Goal: Check status: Check status

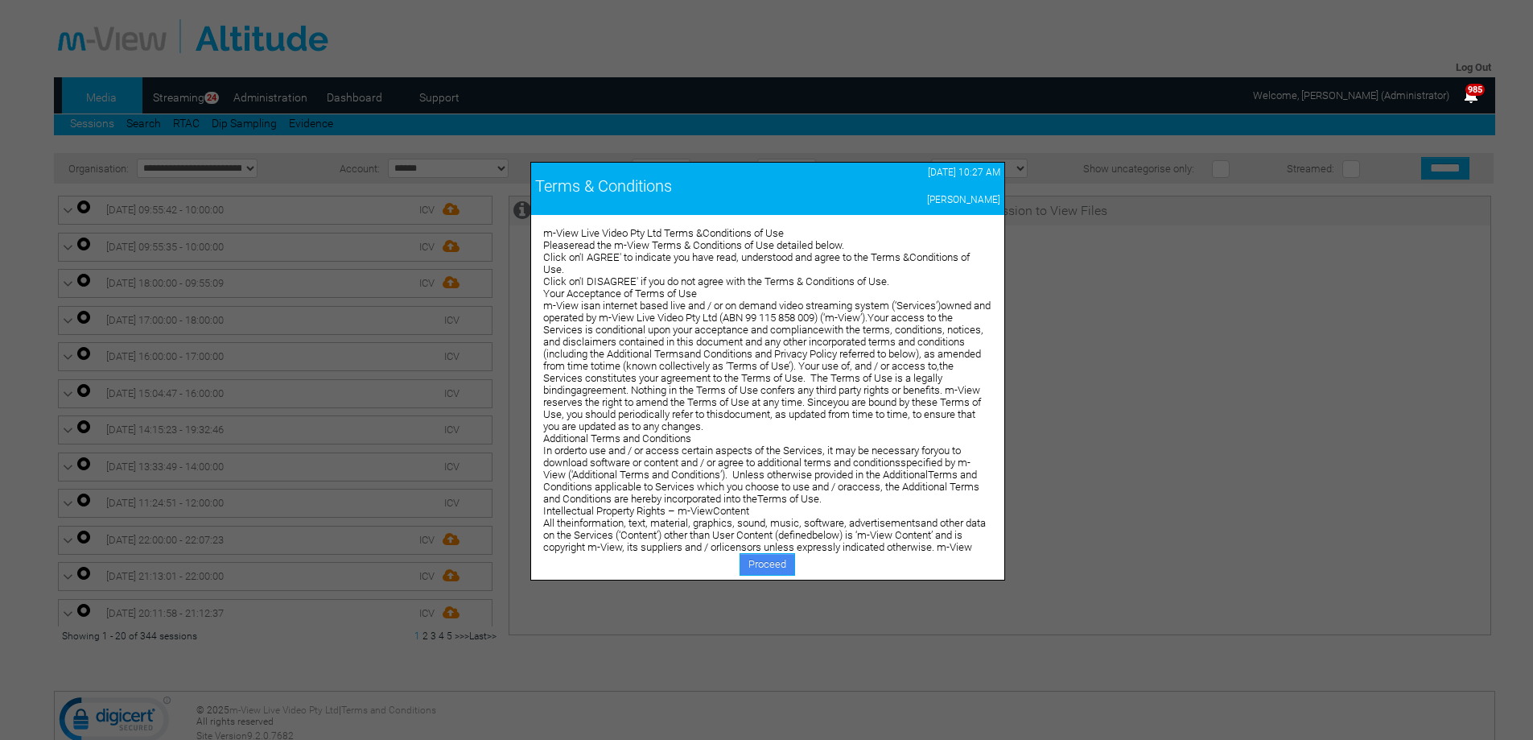
click at [761, 567] on link "Proceed" at bounding box center [768, 564] width 56 height 23
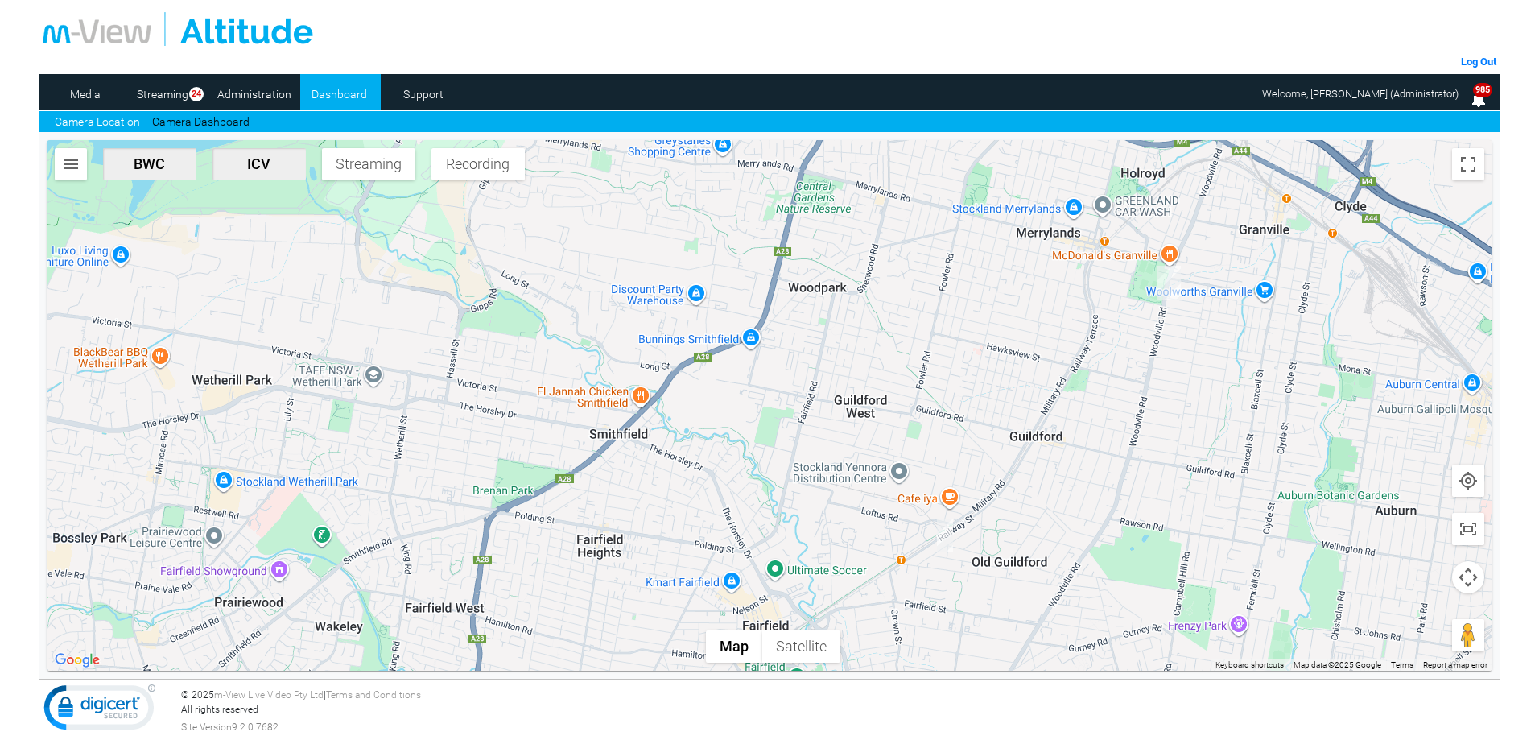
drag, startPoint x: 1133, startPoint y: 543, endPoint x: 1157, endPoint y: 484, distance: 64.0
click at [1157, 484] on div at bounding box center [770, 405] width 1446 height 530
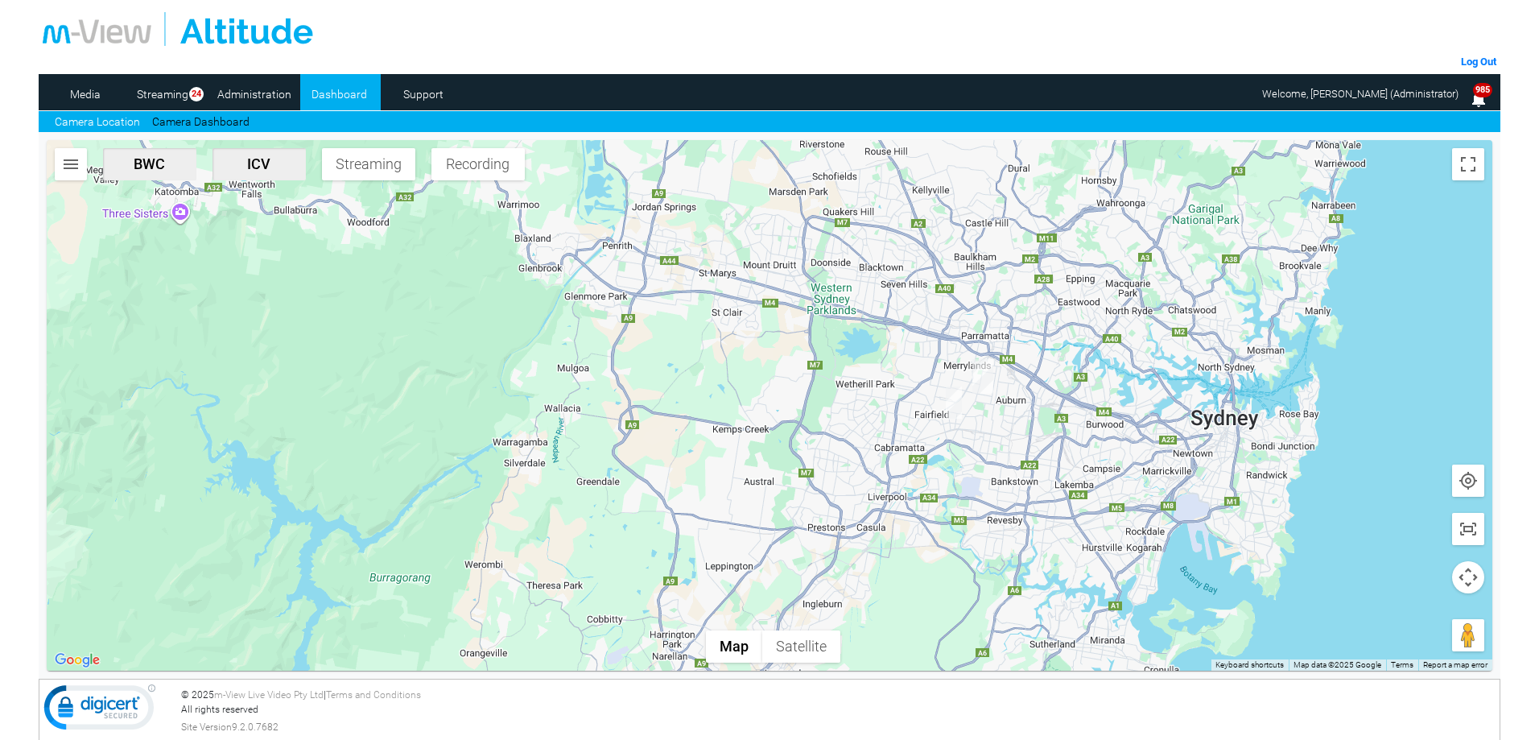
drag, startPoint x: 844, startPoint y: 381, endPoint x: 1007, endPoint y: 505, distance: 204.5
click at [1006, 504] on div at bounding box center [770, 405] width 1446 height 530
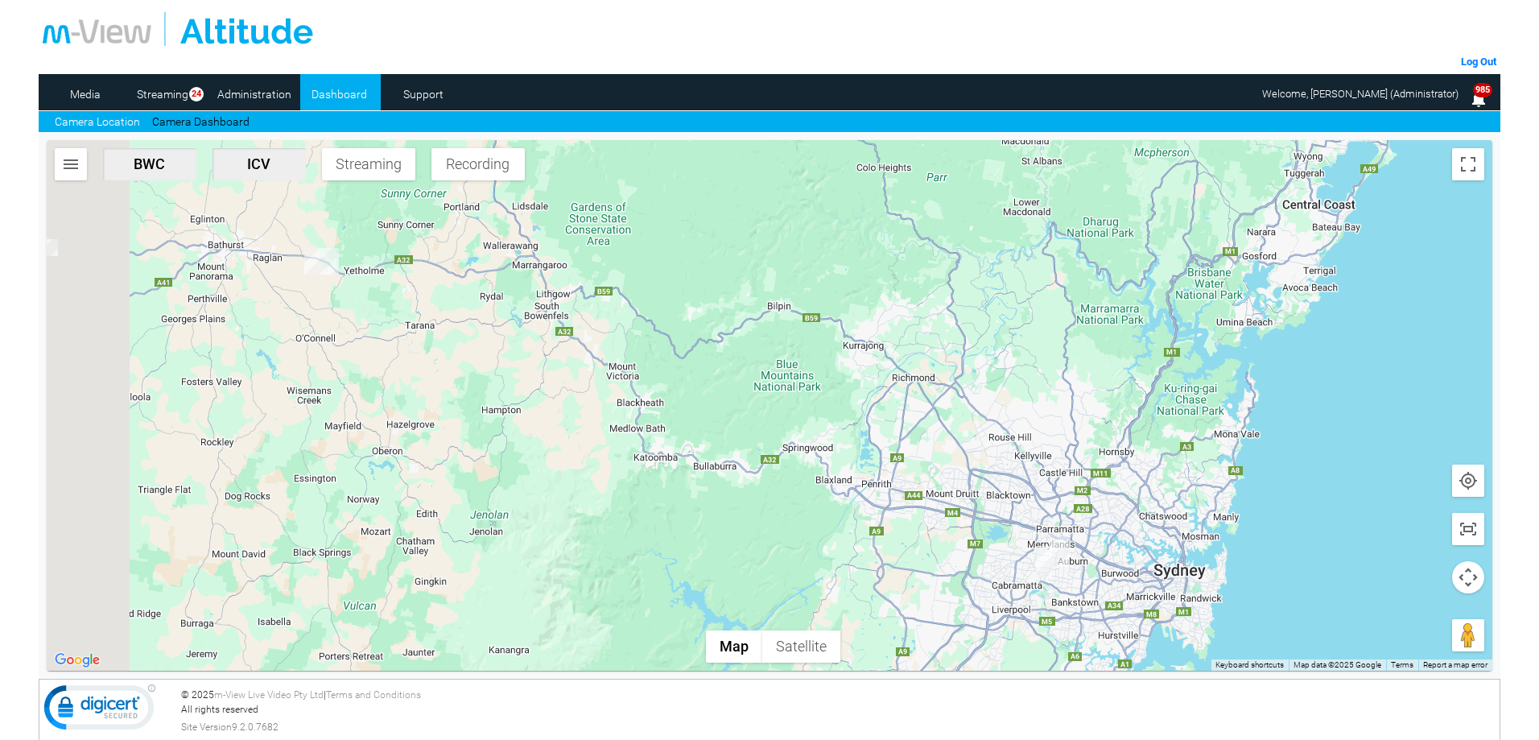
drag, startPoint x: 613, startPoint y: 509, endPoint x: 734, endPoint y: 563, distance: 132.6
click at [734, 563] on div at bounding box center [770, 405] width 1446 height 530
